Goal: Task Accomplishment & Management: Manage account settings

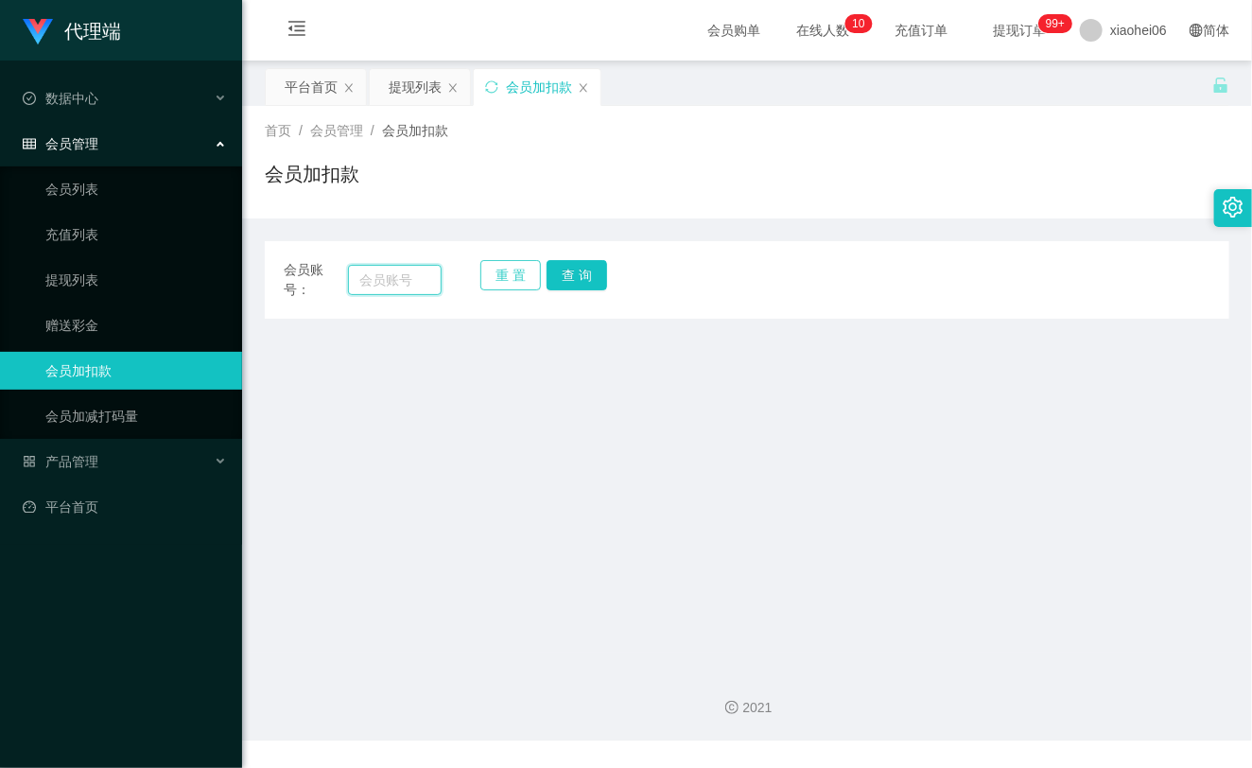
drag, startPoint x: 393, startPoint y: 274, endPoint x: 511, endPoint y: 270, distance: 118.2
click at [393, 274] on input "text" at bounding box center [395, 280] width 94 height 30
paste input "hengheng1"
type input "hengheng1"
click at [580, 277] on button "查 询" at bounding box center [576, 275] width 60 height 30
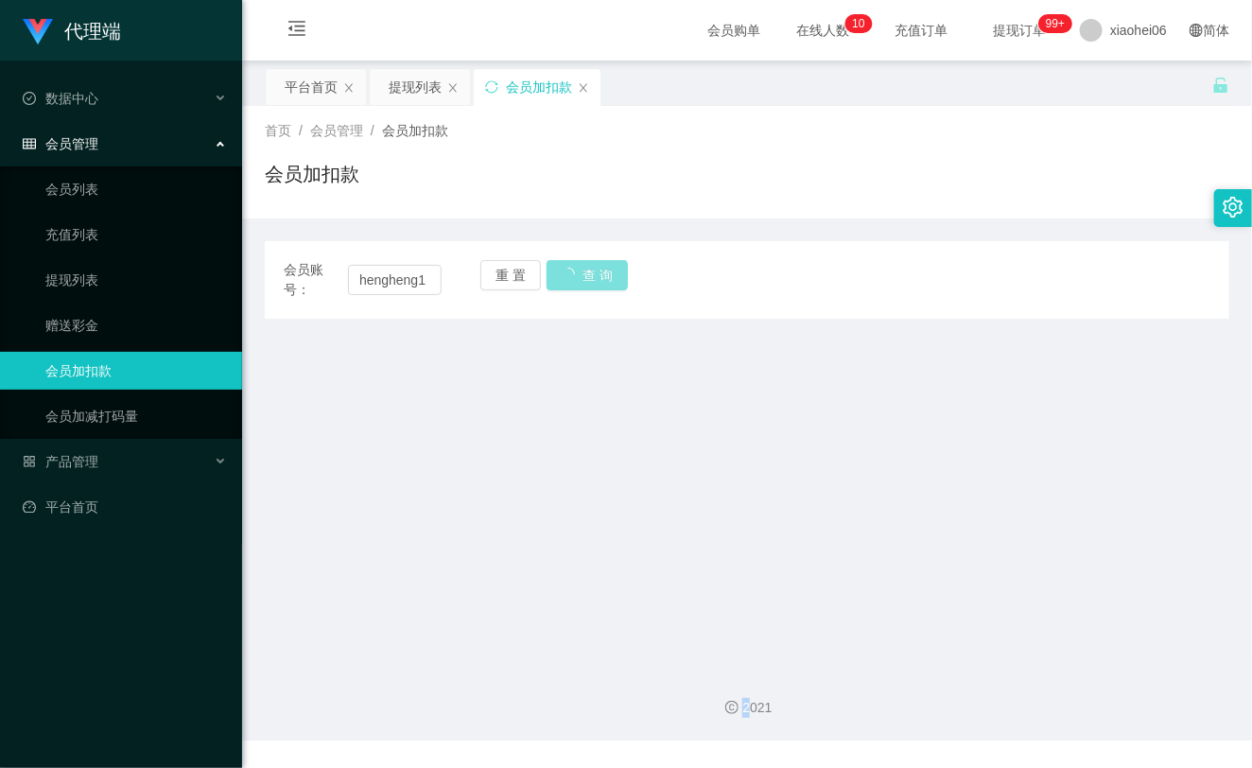
click at [580, 277] on div "重 置 查 询" at bounding box center [559, 280] width 158 height 40
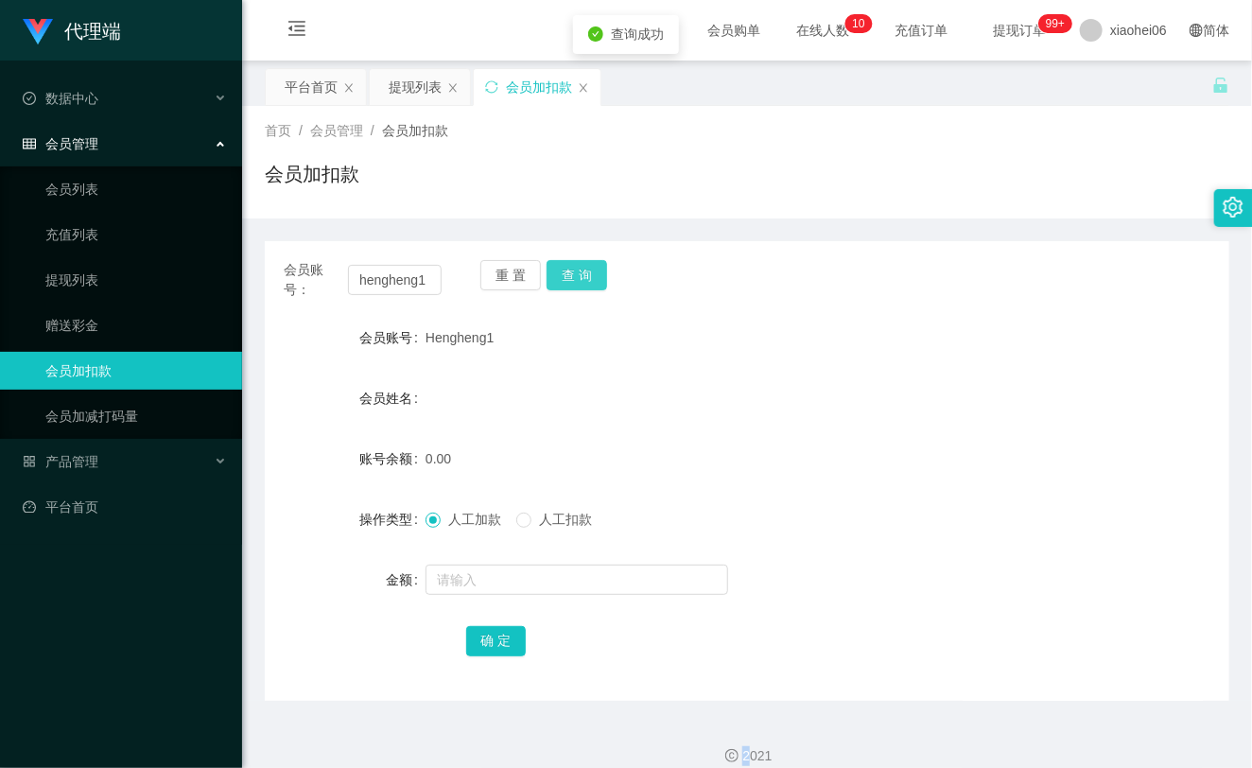
click at [580, 277] on button "查 询" at bounding box center [576, 275] width 60 height 30
click at [477, 583] on input "text" at bounding box center [576, 579] width 302 height 30
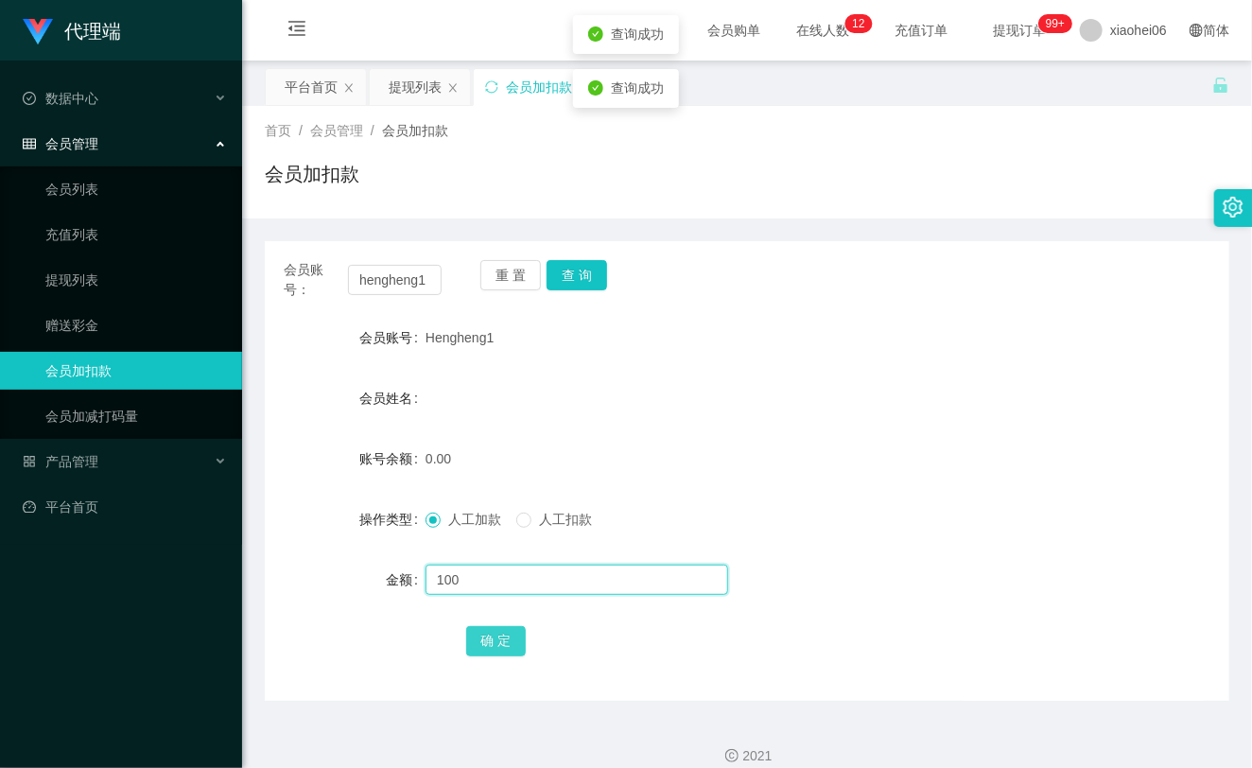
type input "100"
click at [488, 624] on div "确 定" at bounding box center [747, 640] width 562 height 38
drag, startPoint x: 490, startPoint y: 630, endPoint x: 748, endPoint y: 490, distance: 293.5
click at [494, 629] on button "确 定" at bounding box center [496, 641] width 60 height 30
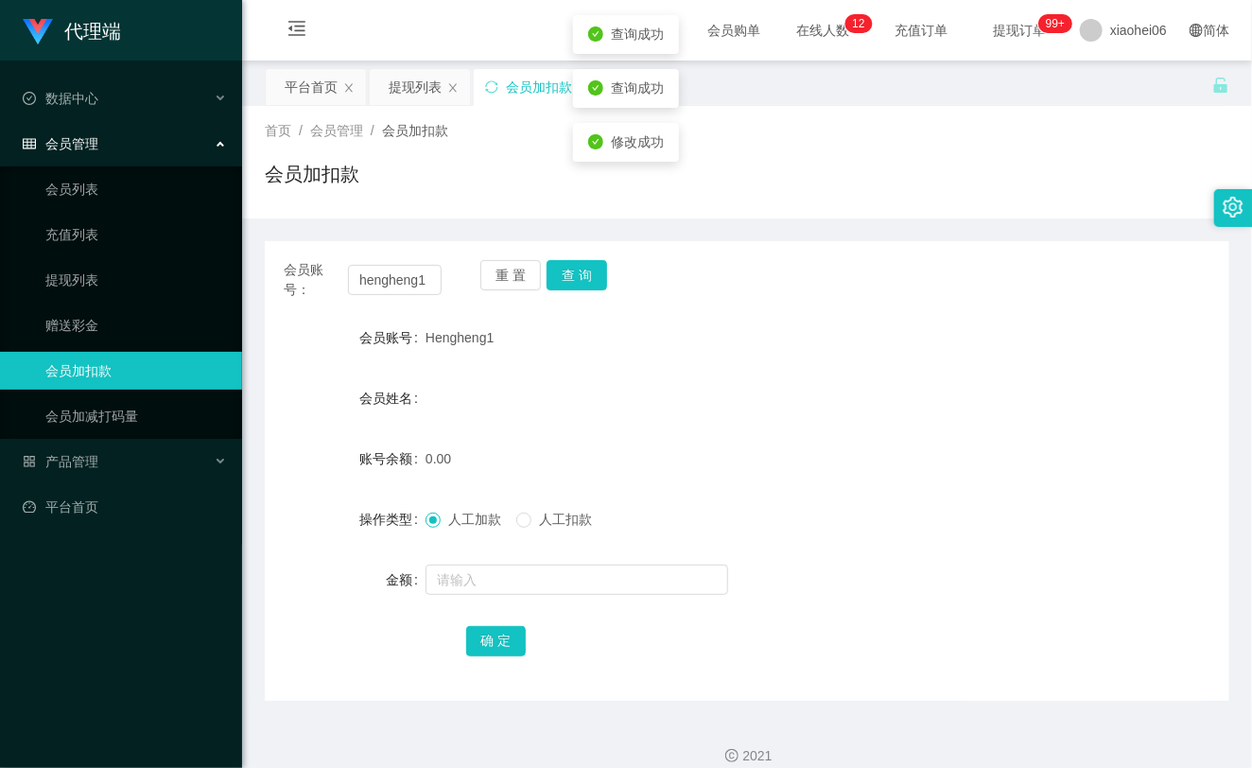
click at [870, 382] on div "会员姓名" at bounding box center [747, 398] width 964 height 38
click at [108, 464] on div "产品管理" at bounding box center [121, 461] width 242 height 38
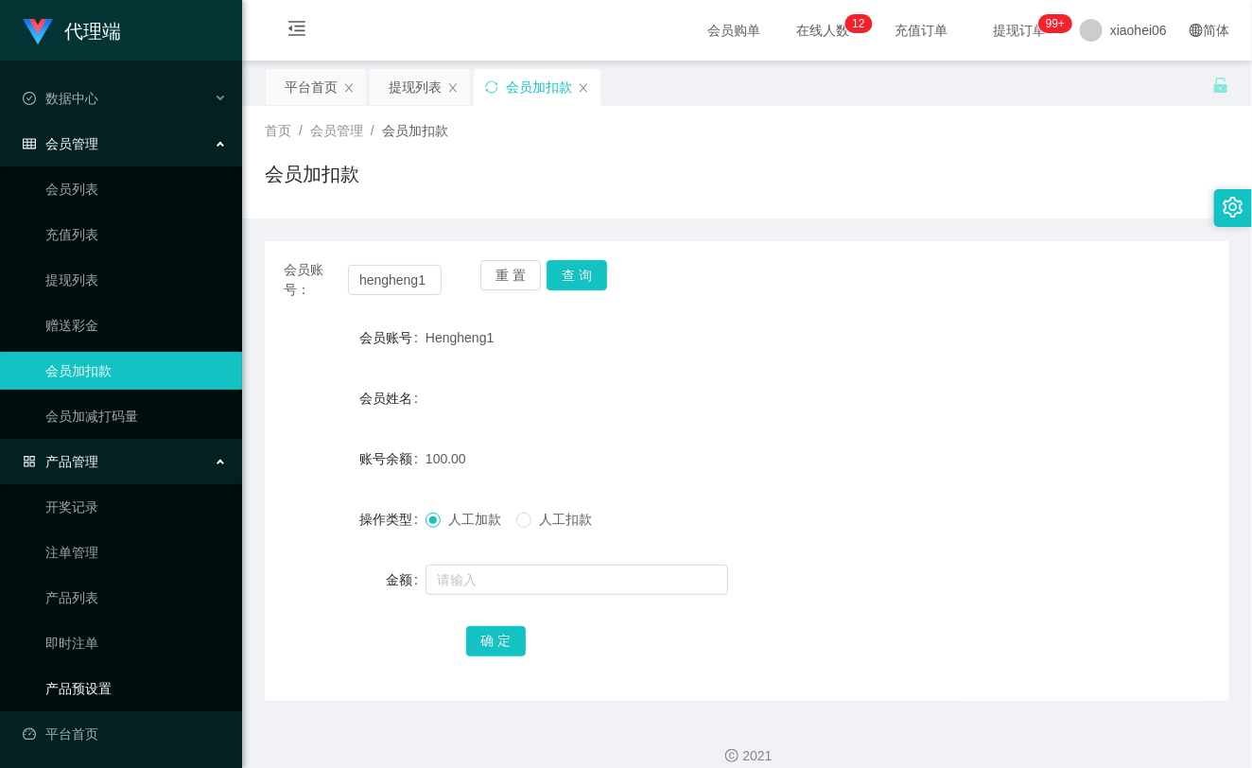
click at [74, 682] on link "产品预设置" at bounding box center [135, 688] width 181 height 38
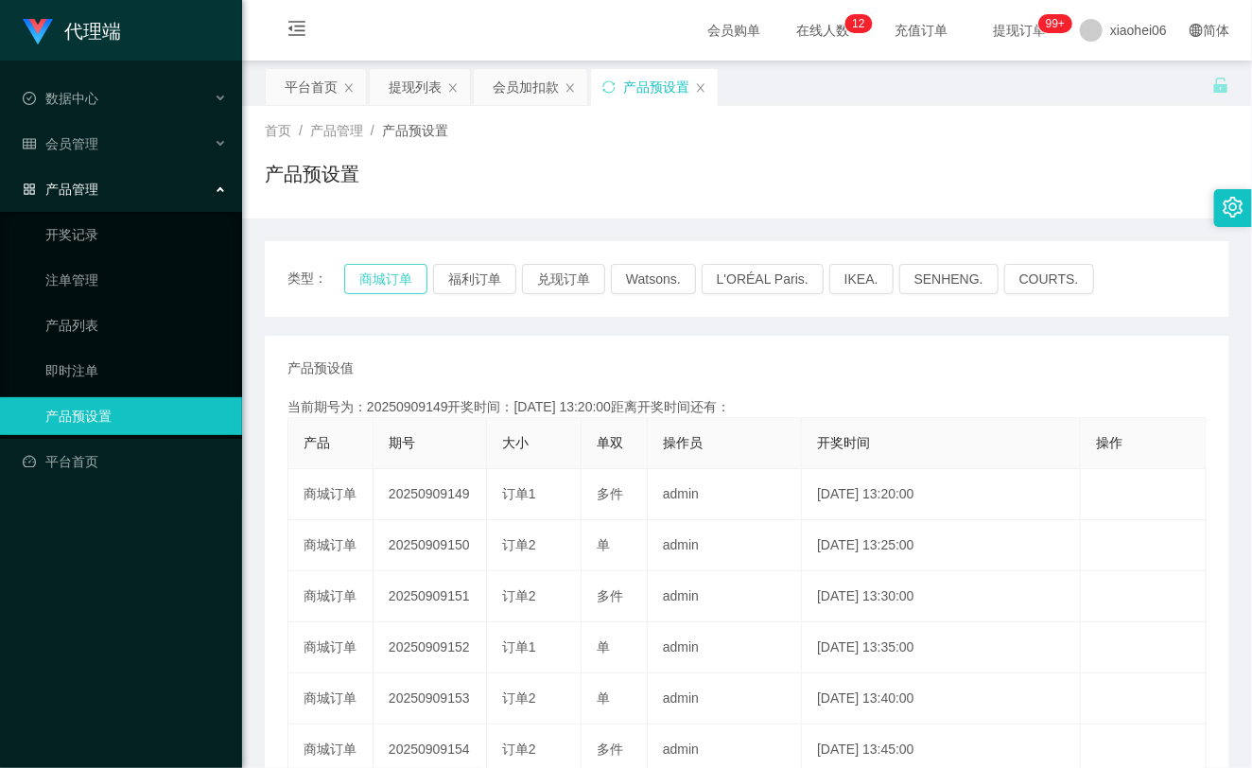
click at [367, 268] on button "商城订单" at bounding box center [385, 279] width 83 height 30
click at [364, 272] on button "商城订单" at bounding box center [385, 279] width 83 height 30
drag, startPoint x: 132, startPoint y: 314, endPoint x: 107, endPoint y: 296, distance: 31.2
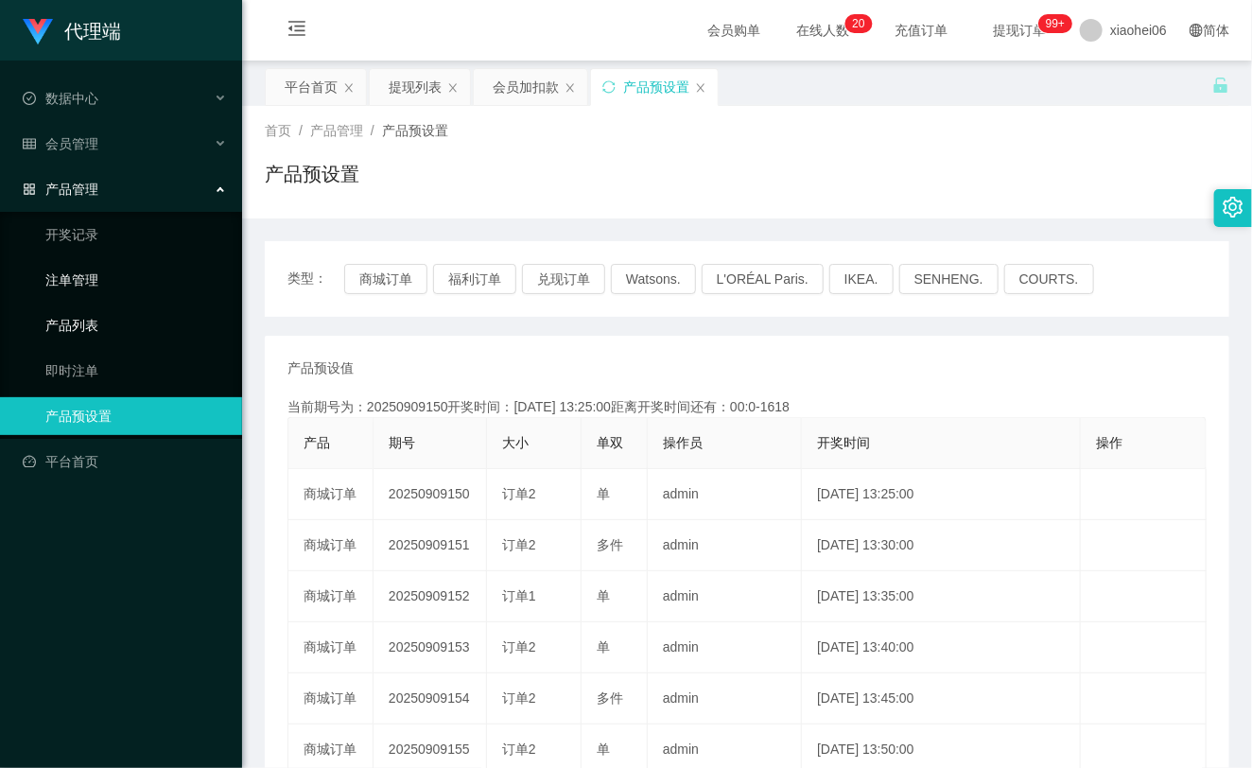
click at [130, 314] on link "产品列表" at bounding box center [135, 325] width 181 height 38
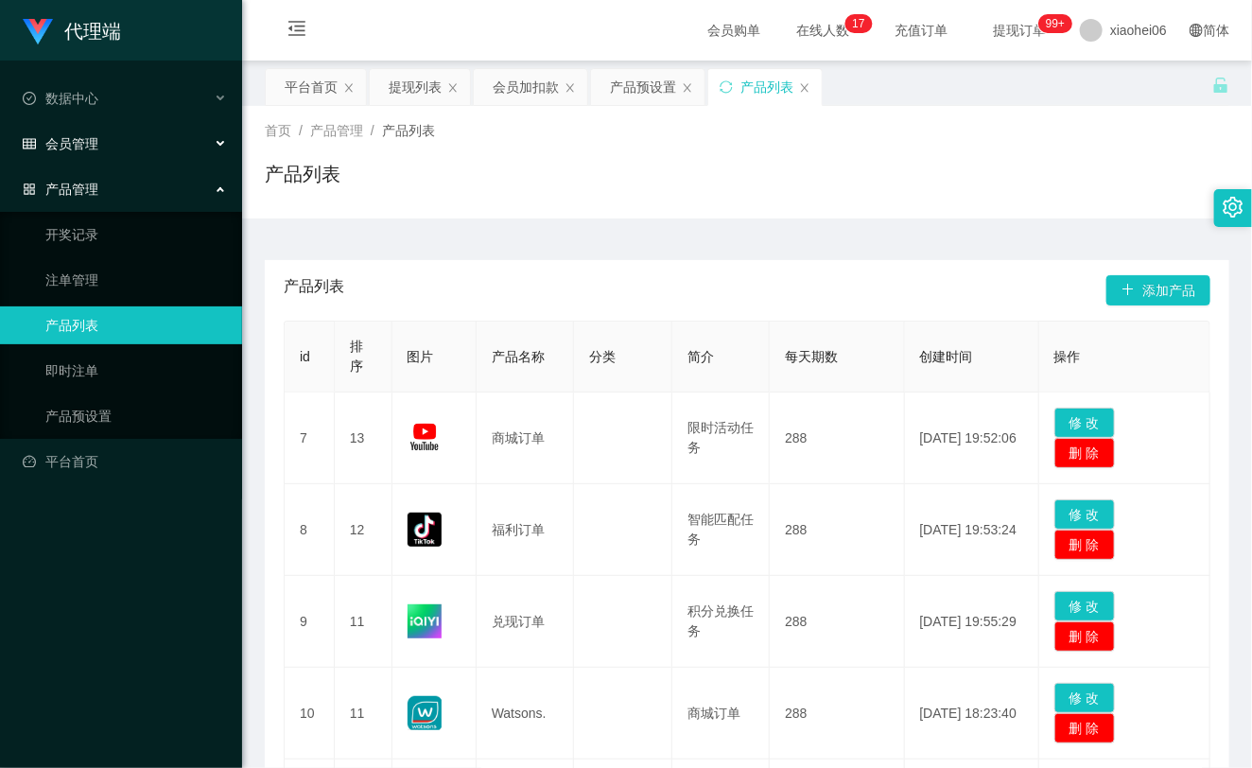
click at [108, 153] on div "会员管理" at bounding box center [121, 144] width 242 height 38
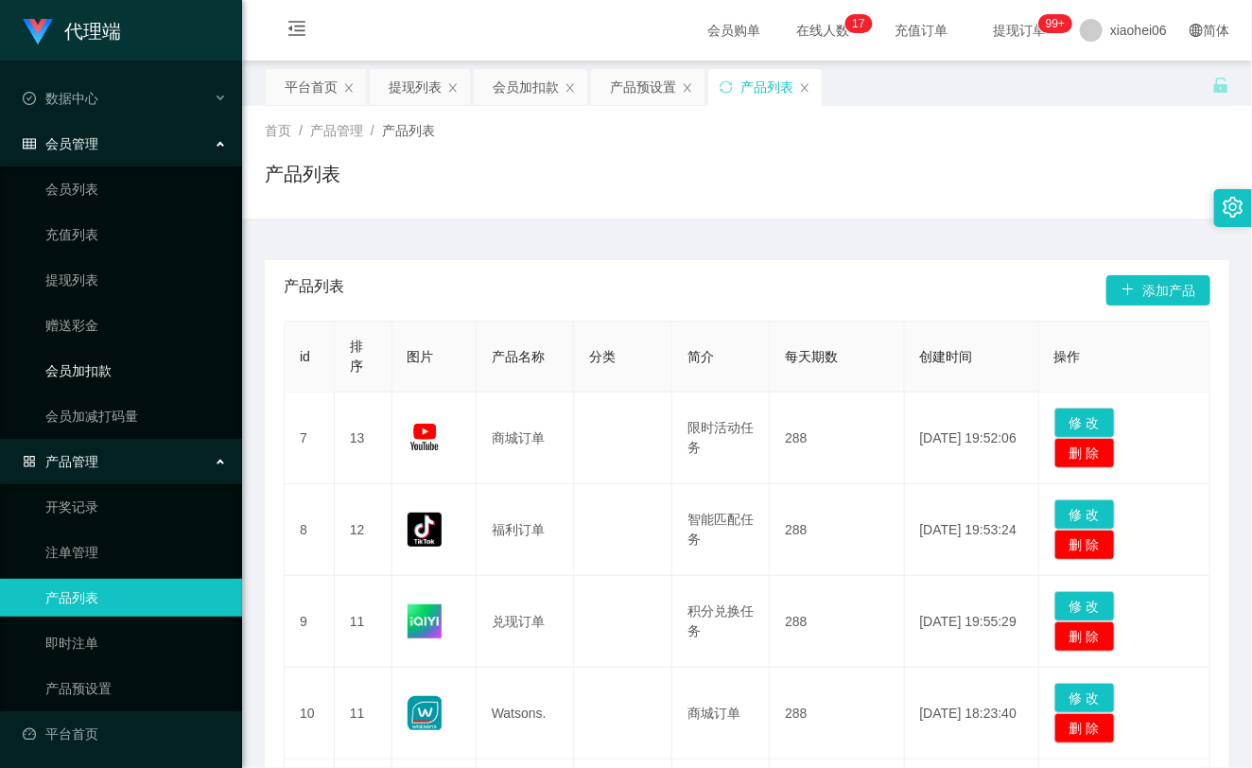
click at [89, 355] on link "会员加扣款" at bounding box center [135, 371] width 181 height 38
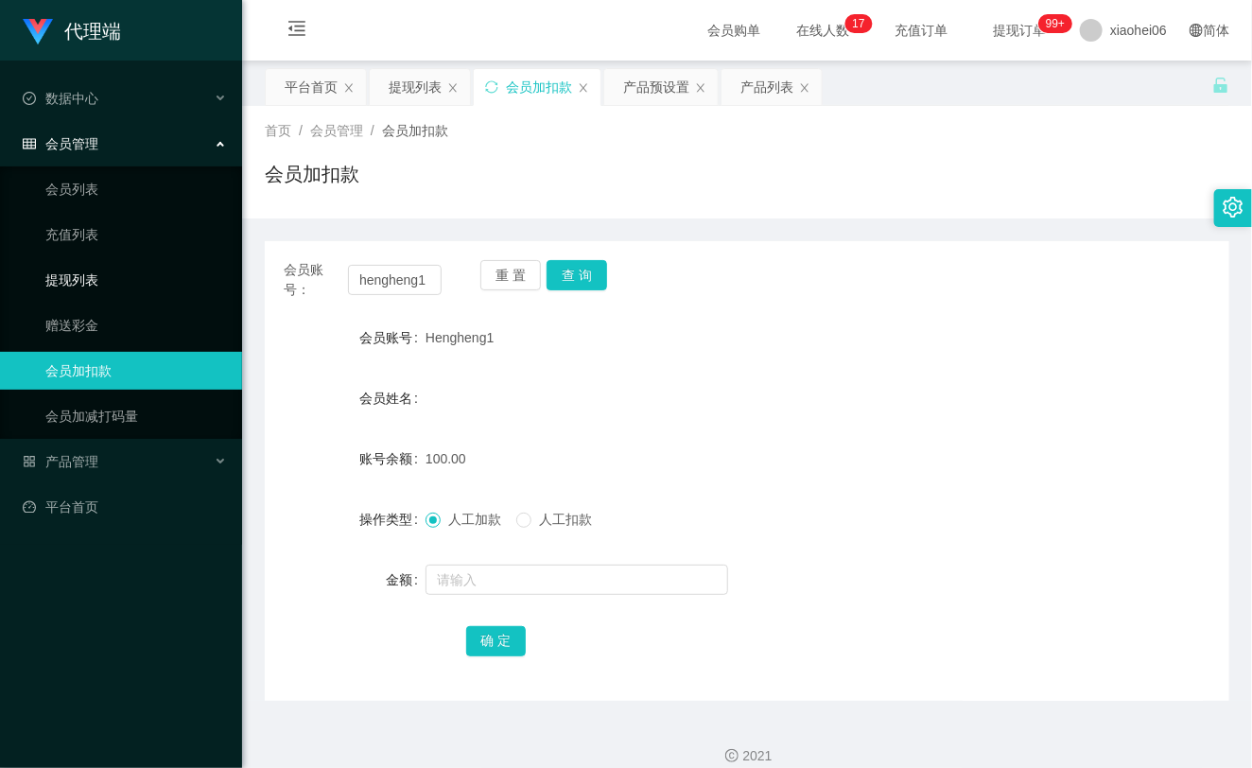
drag, startPoint x: 101, startPoint y: 281, endPoint x: 79, endPoint y: 224, distance: 60.7
click at [101, 281] on link "提现列表" at bounding box center [135, 280] width 181 height 38
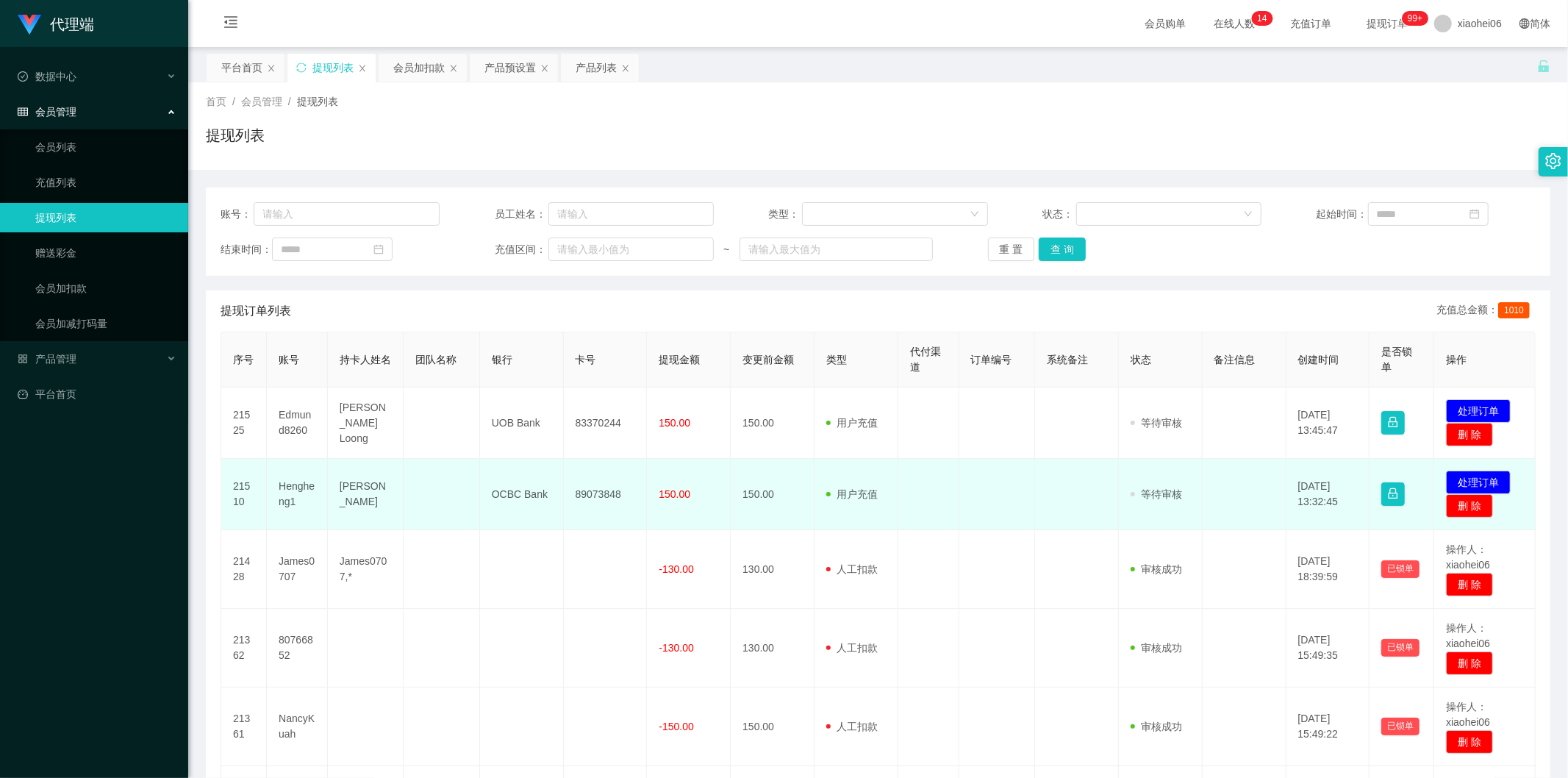
click at [292, 490] on td "Hengheng1" at bounding box center [297, 495] width 61 height 72
copy td "Hengheng1"
click at [875, 500] on td "用户充值 人工扣款" at bounding box center [856, 495] width 84 height 72
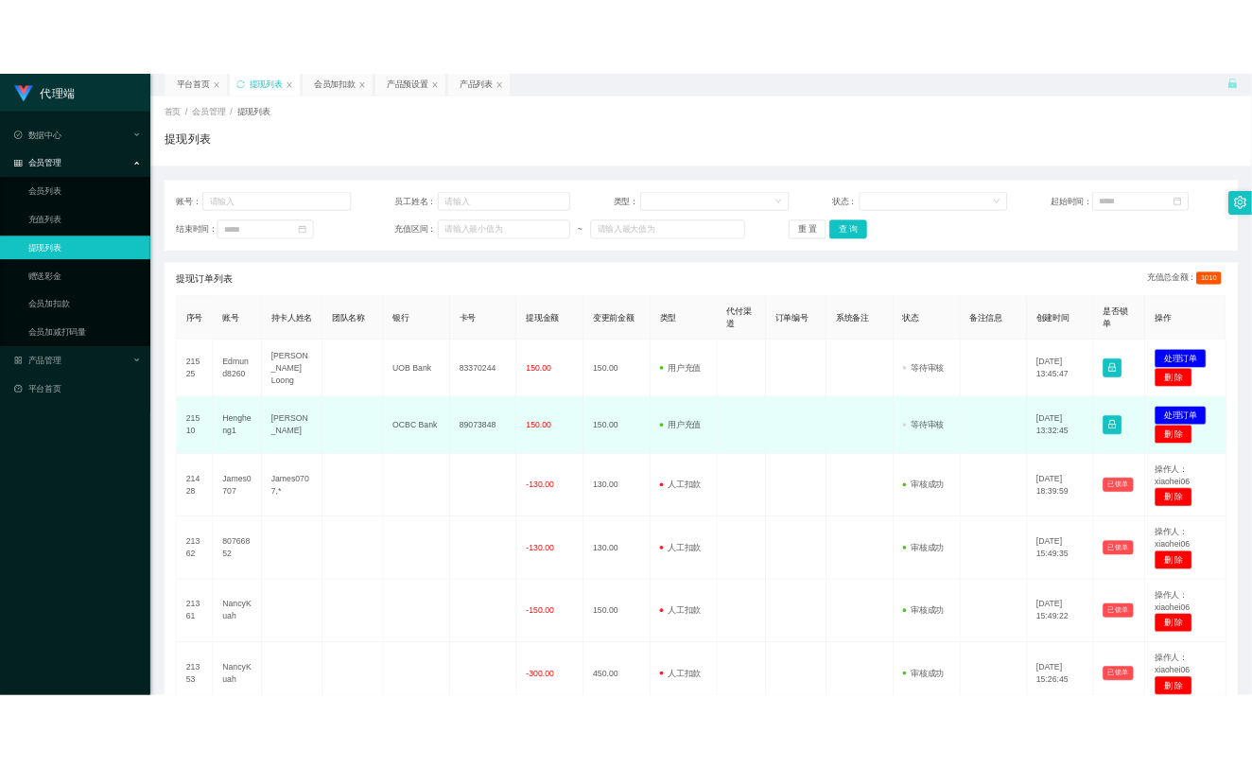
scroll to position [105, 0]
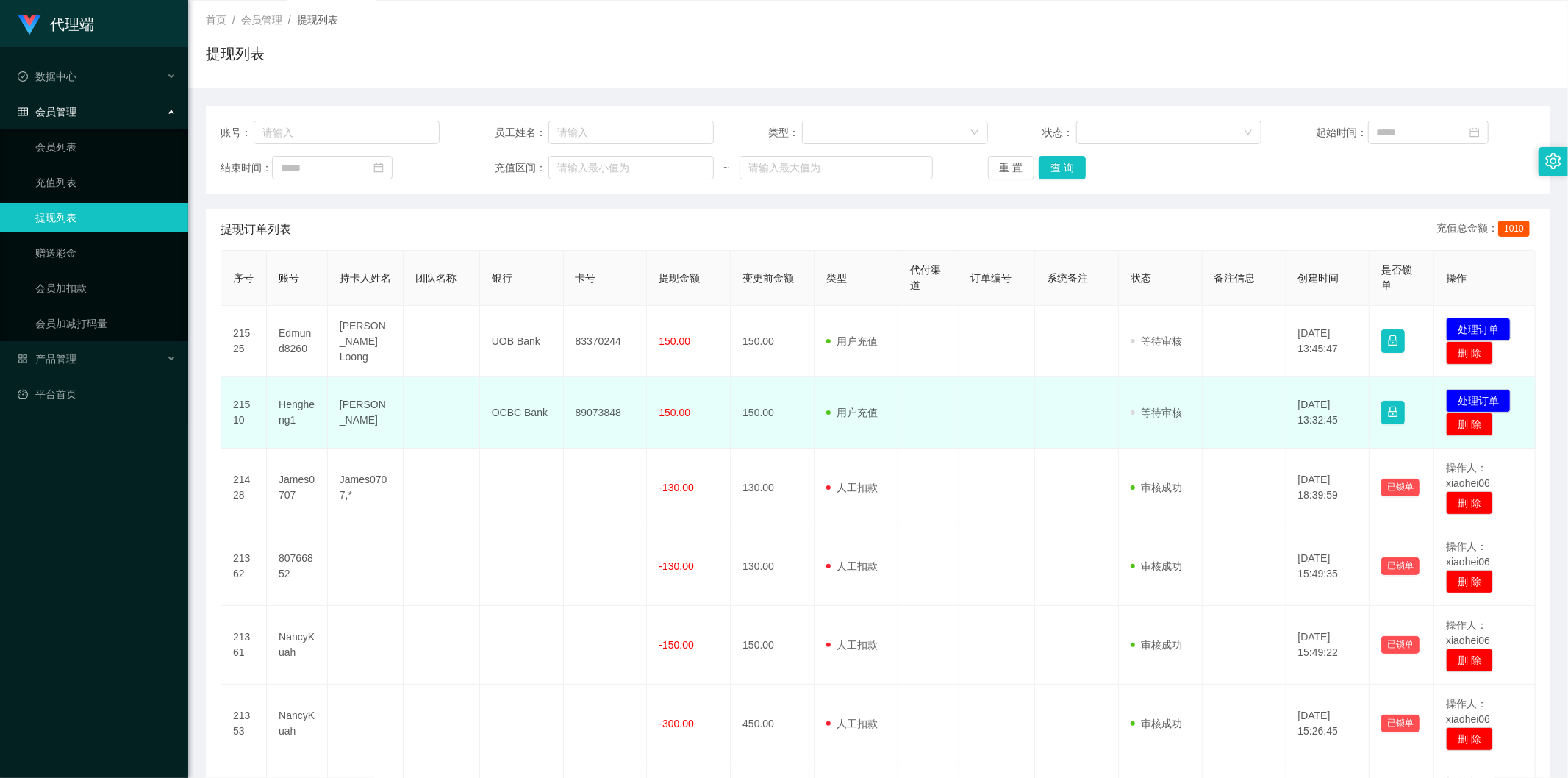
click at [1103, 419] on td at bounding box center [1077, 413] width 84 height 72
click at [281, 397] on td "Hengheng1" at bounding box center [297, 413] width 61 height 72
drag, startPoint x: 303, startPoint y: 417, endPoint x: 296, endPoint y: 402, distance: 16.6
click at [300, 417] on td "Hengheng1" at bounding box center [297, 413] width 61 height 72
click at [296, 401] on td "Hengheng1" at bounding box center [297, 413] width 61 height 72
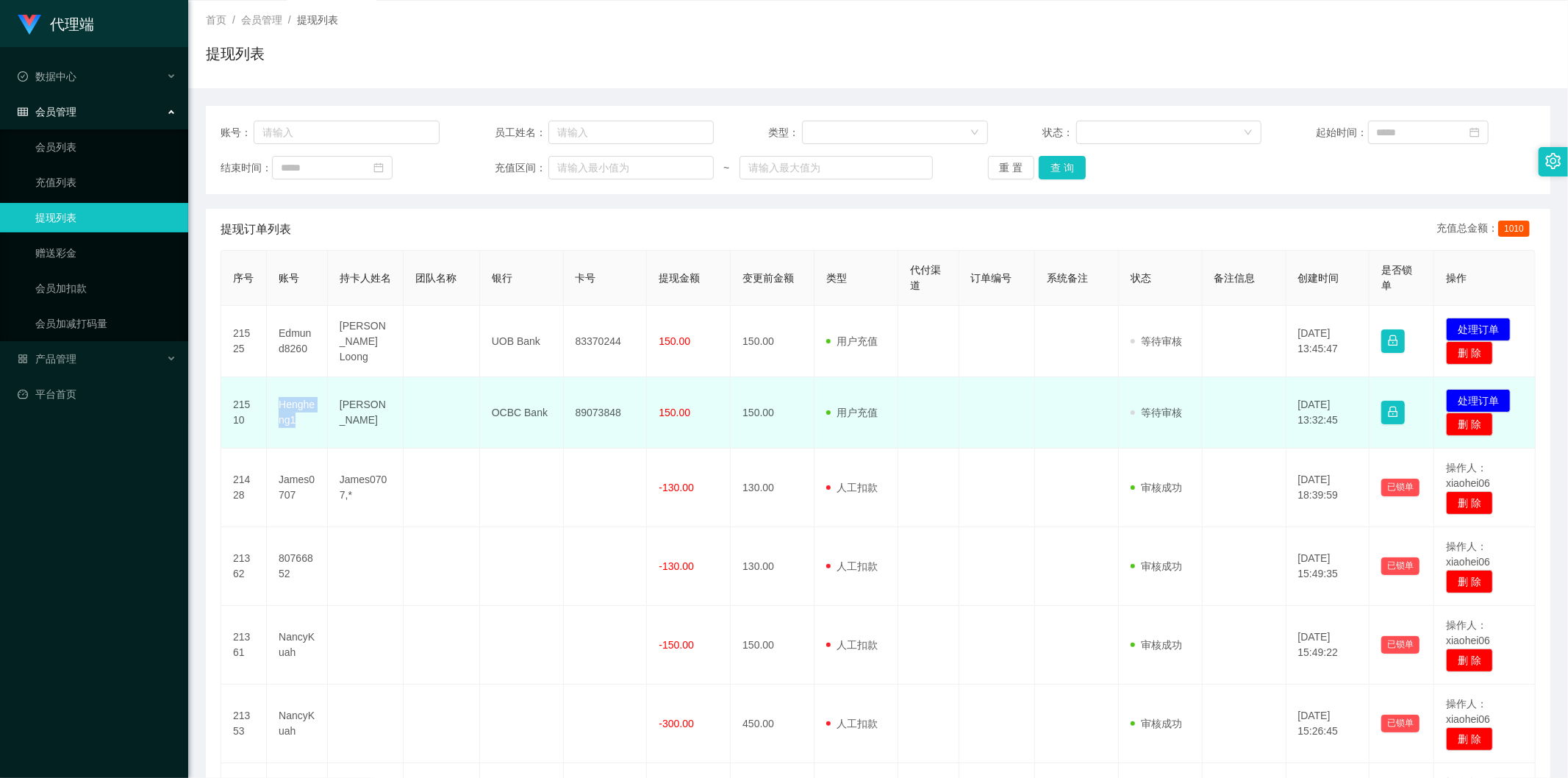
click at [295, 405] on td "Hengheng1" at bounding box center [297, 413] width 61 height 72
copy td "Hengheng1"
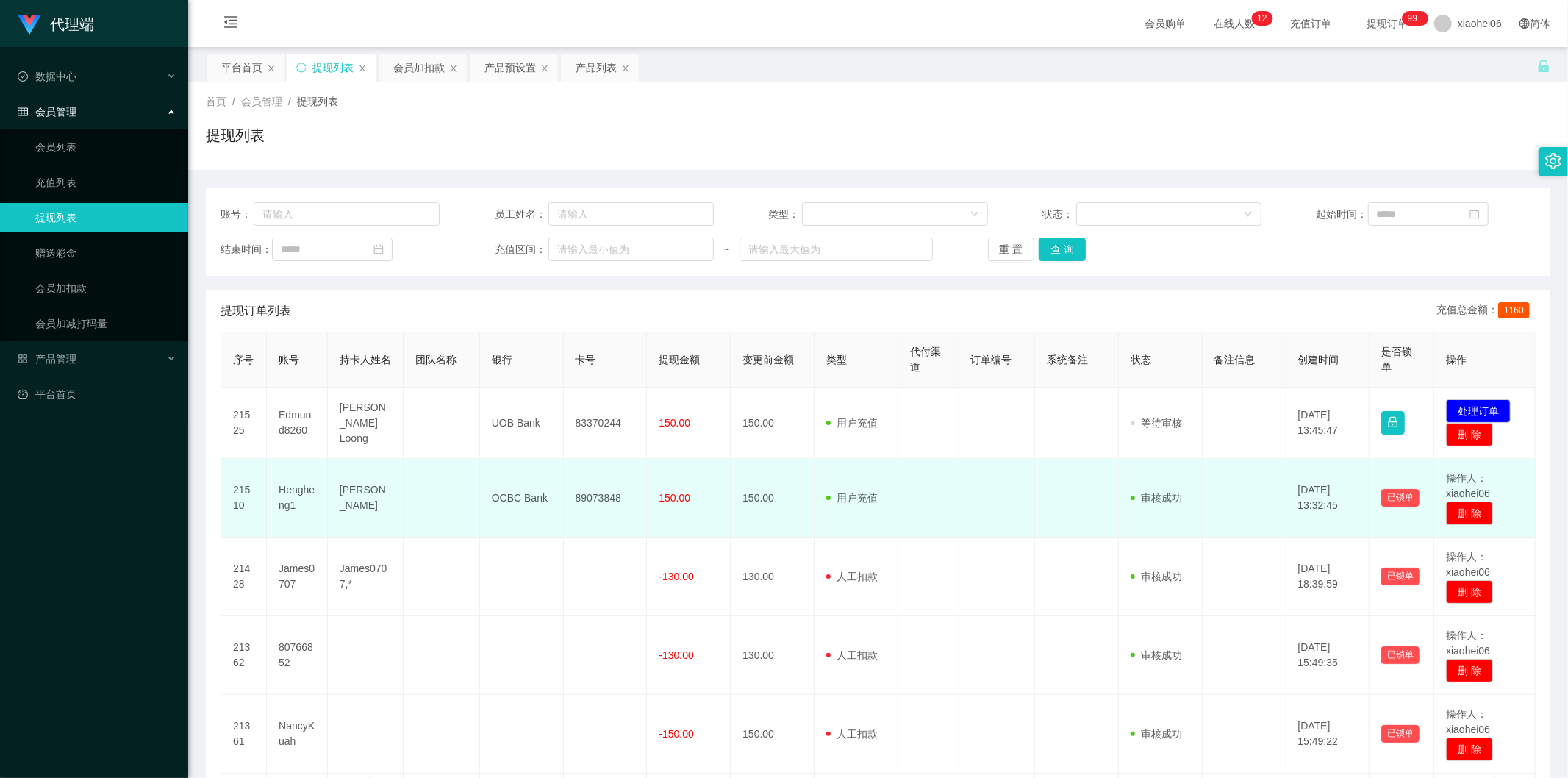
click at [641, 490] on td "89073848" at bounding box center [606, 498] width 84 height 79
